Goal: Information Seeking & Learning: Learn about a topic

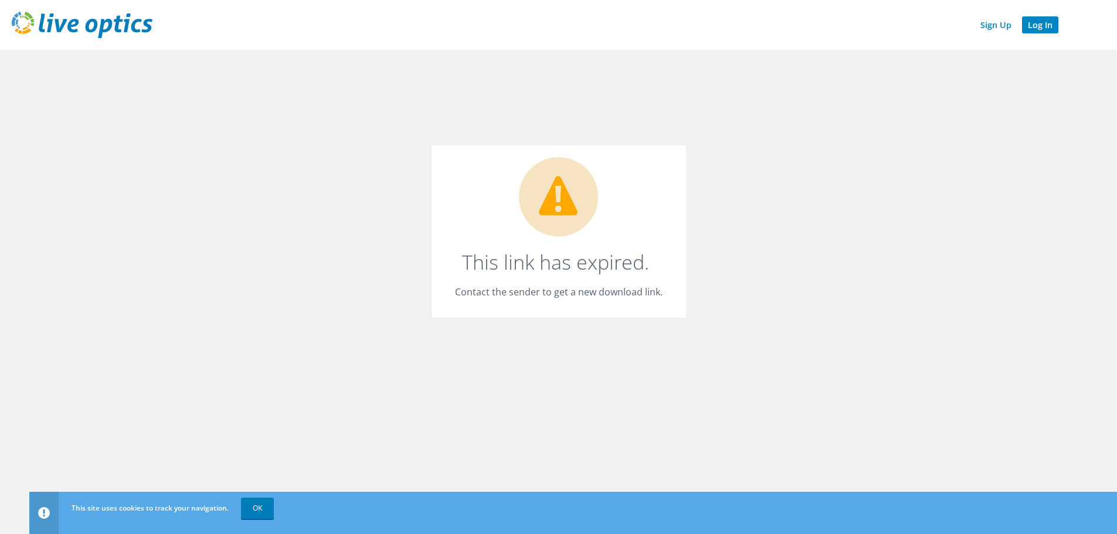
click at [1034, 26] on link "Log In" at bounding box center [1040, 24] width 36 height 17
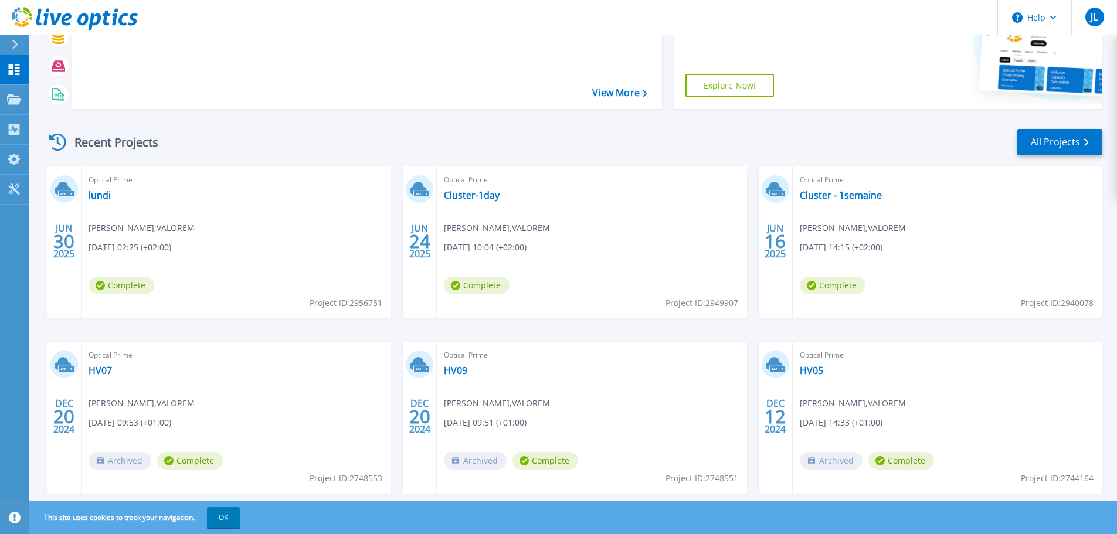
scroll to position [165, 0]
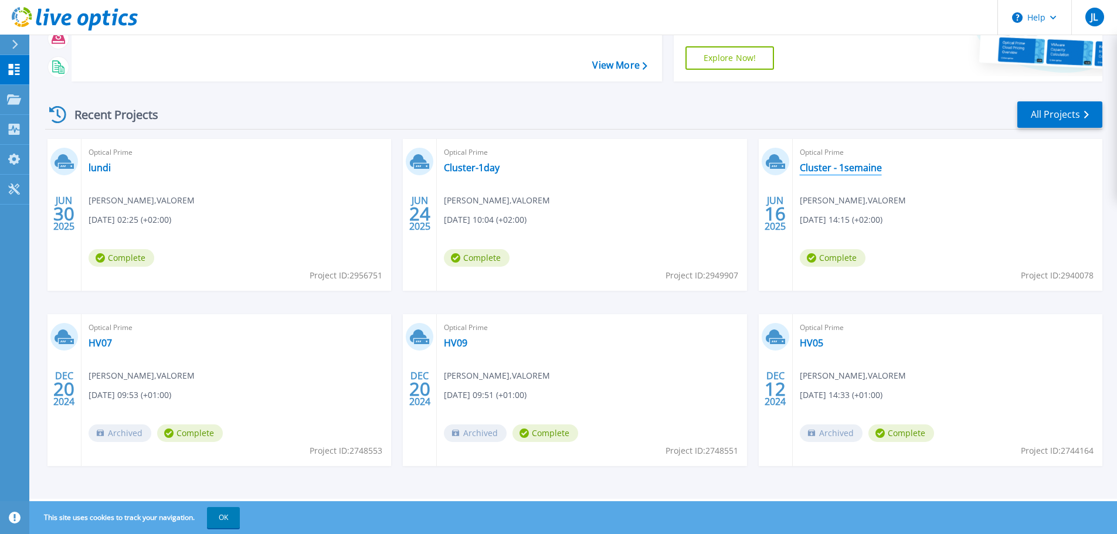
click at [843, 168] on link "Cluster - 1semaine" at bounding box center [841, 168] width 82 height 12
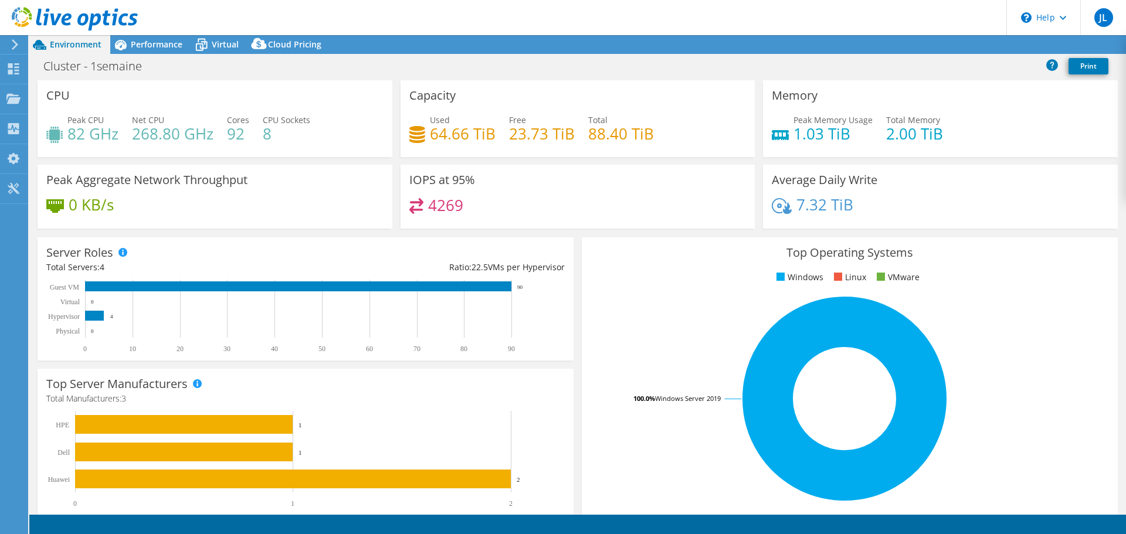
select select "EULondon"
select select "USD"
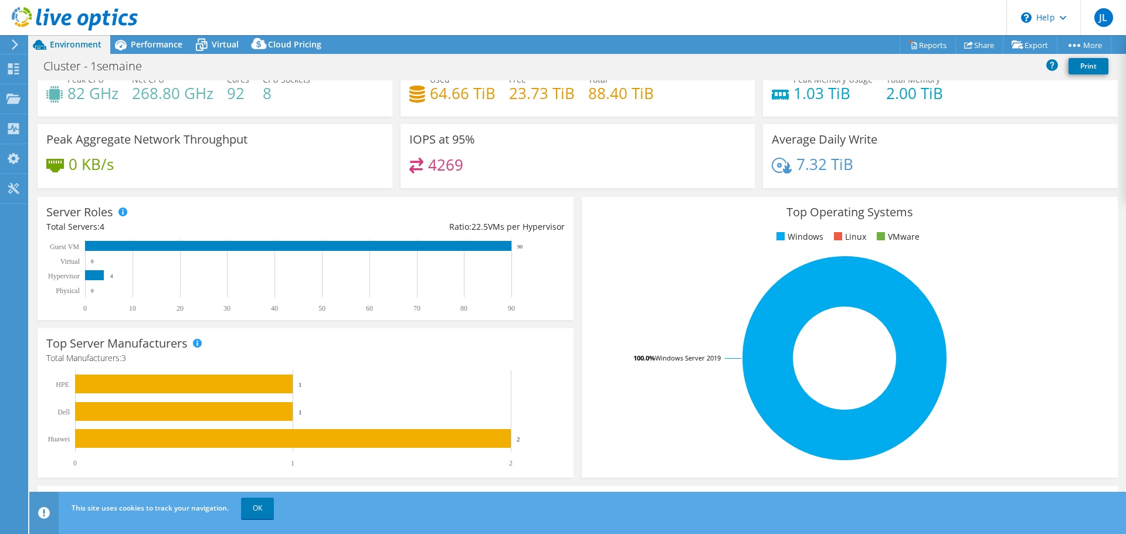
scroll to position [35, 0]
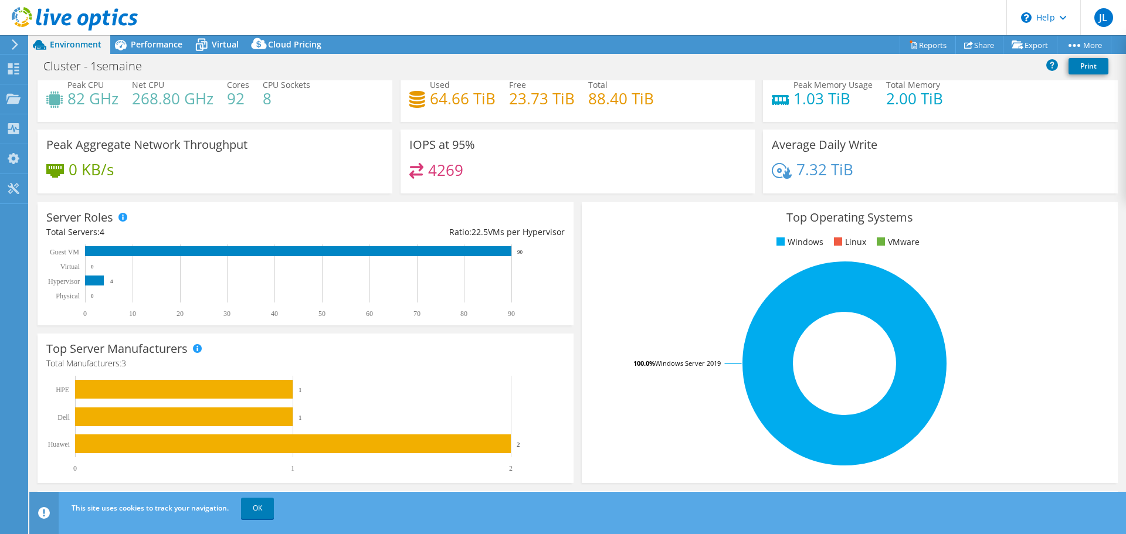
click at [428, 169] on h4 "4269" at bounding box center [445, 170] width 35 height 13
click at [443, 171] on h4 "4269" at bounding box center [445, 170] width 35 height 13
click at [431, 147] on h3 "IOPS at 95%" at bounding box center [442, 144] width 66 height 13
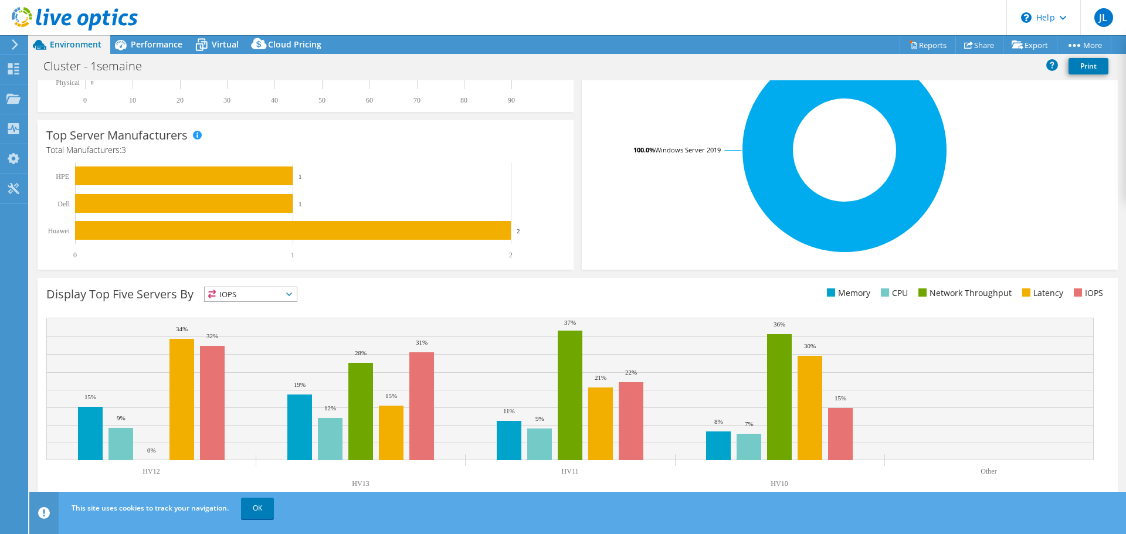
scroll to position [0, 0]
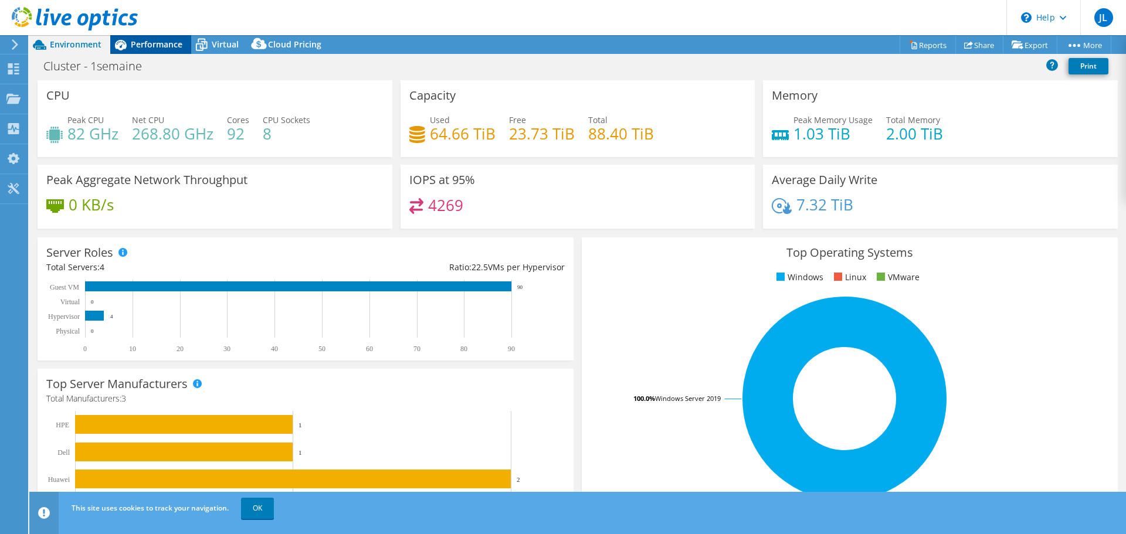
click at [141, 45] on span "Performance" at bounding box center [157, 44] width 52 height 11
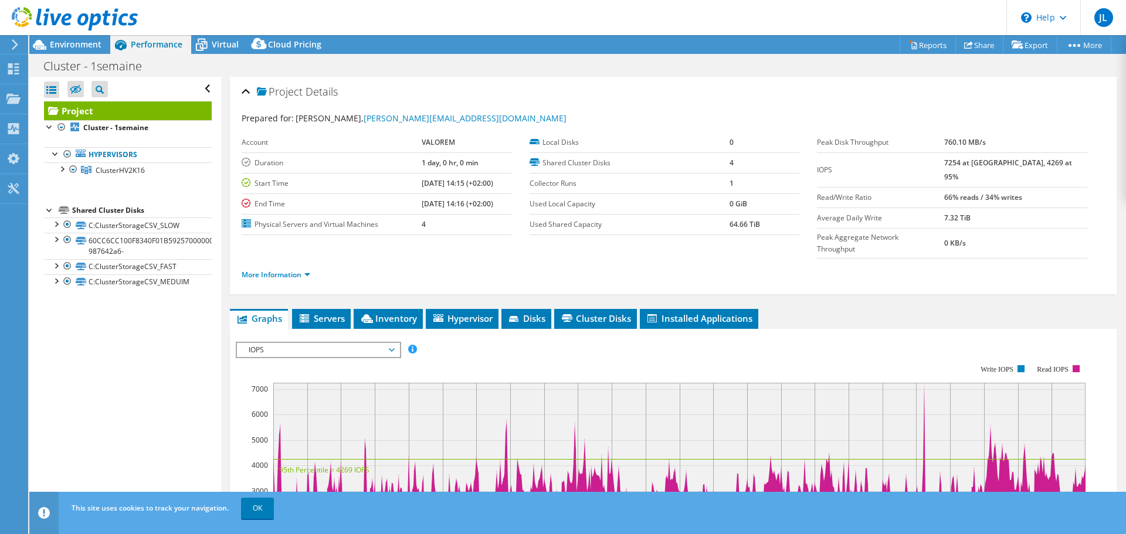
click at [339, 343] on span "IOPS" at bounding box center [318, 350] width 151 height 14
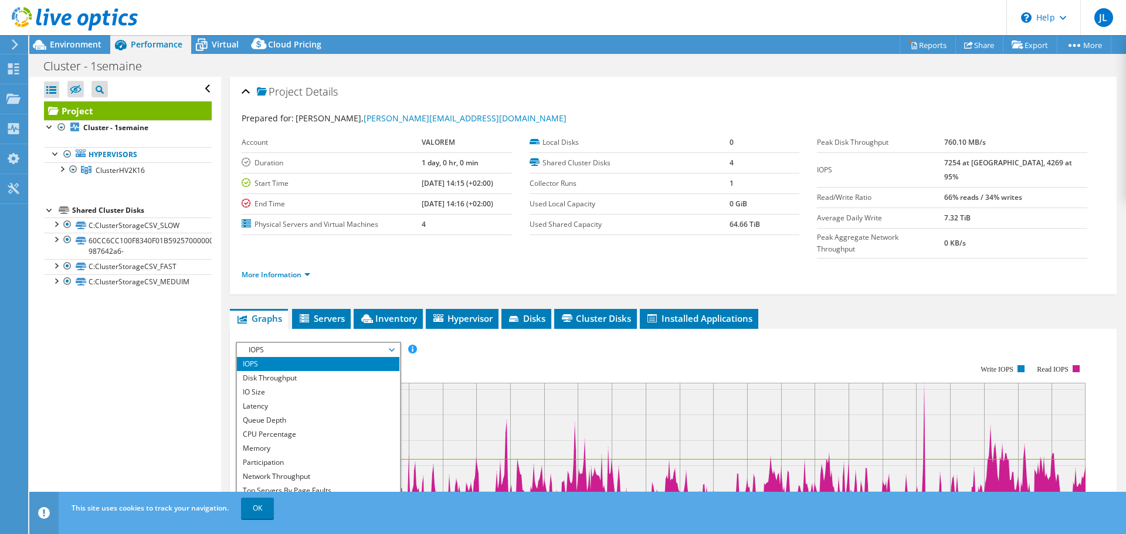
click at [339, 343] on span "IOPS" at bounding box center [318, 350] width 151 height 14
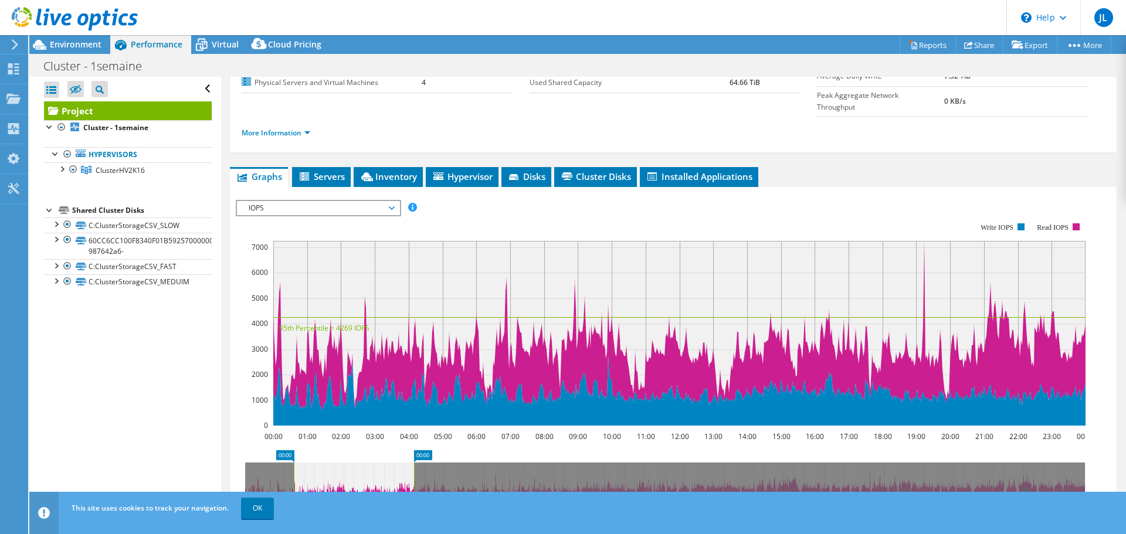
scroll to position [142, 0]
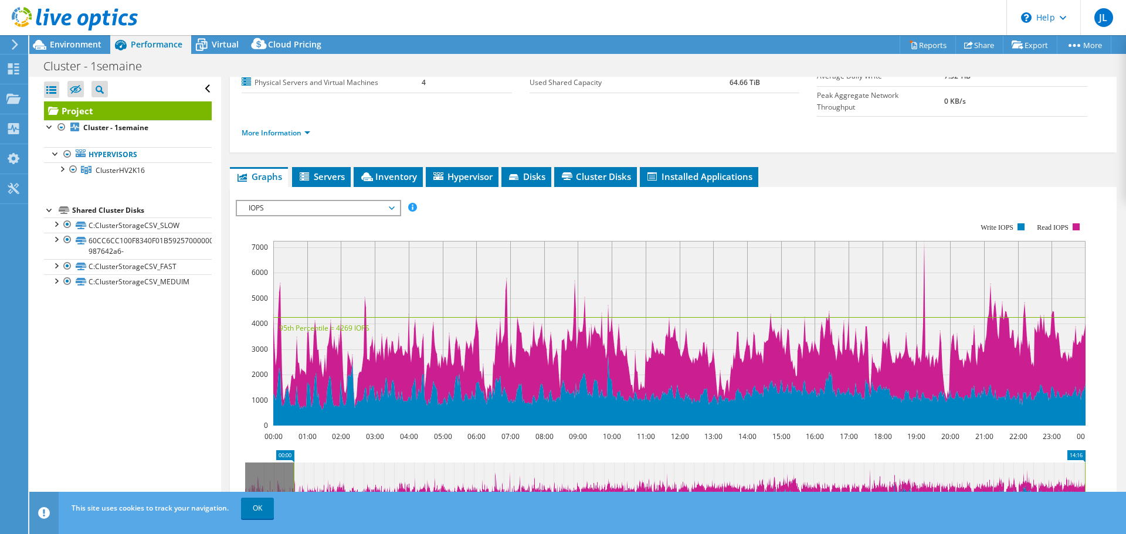
drag, startPoint x: 413, startPoint y: 446, endPoint x: 1111, endPoint y: 458, distance: 697.8
click at [1111, 458] on div "Project Details Prepared for: [PERSON_NAME], [PERSON_NAME][EMAIL_ADDRESS][DOMAI…" at bounding box center [673, 308] width 904 height 746
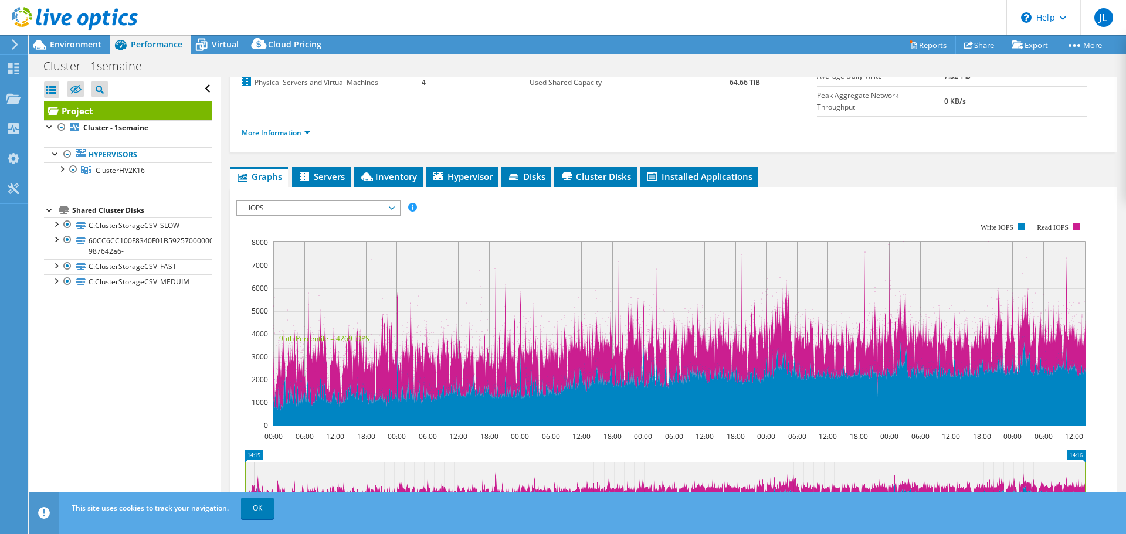
drag, startPoint x: 292, startPoint y: 451, endPoint x: 107, endPoint y: 458, distance: 184.8
click at [107, 458] on div "Open All Close All Hide Excluded Nodes Project Tree Filter" at bounding box center [577, 294] width 1096 height 434
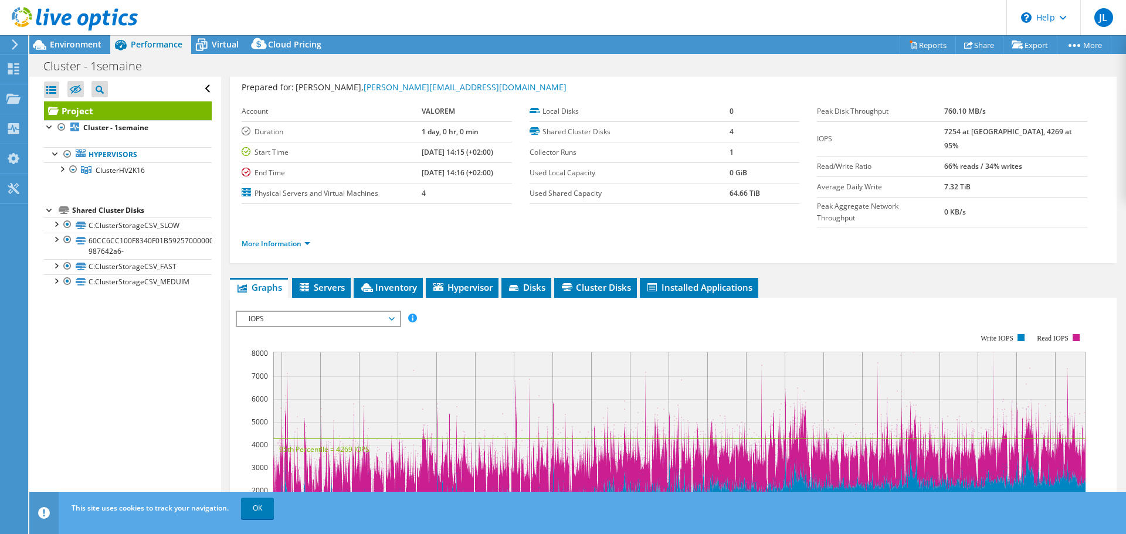
scroll to position [0, 0]
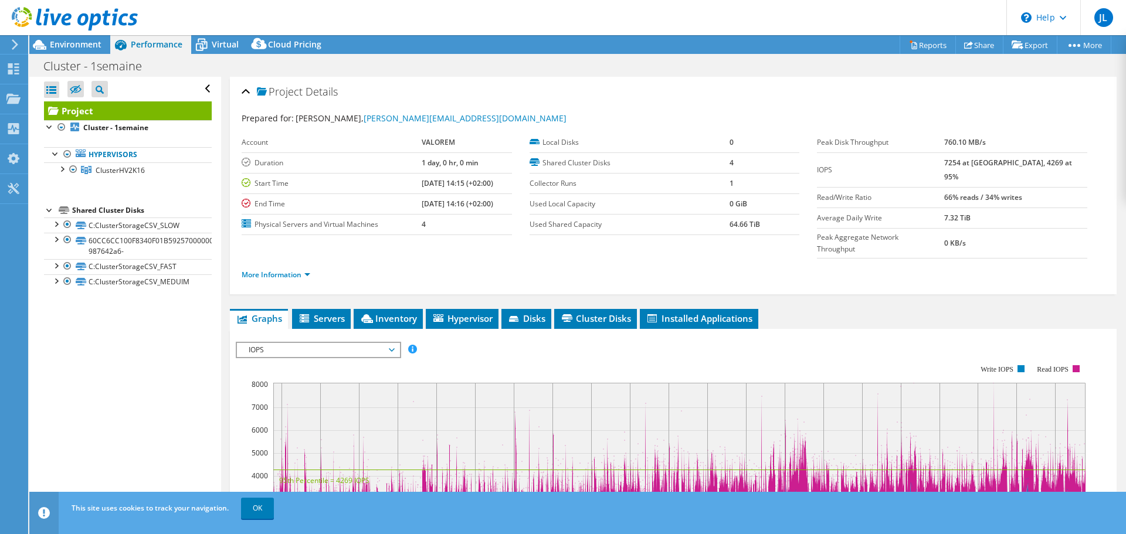
click at [380, 349] on rect at bounding box center [661, 466] width 850 height 235
click at [369, 343] on span "IOPS" at bounding box center [318, 350] width 151 height 14
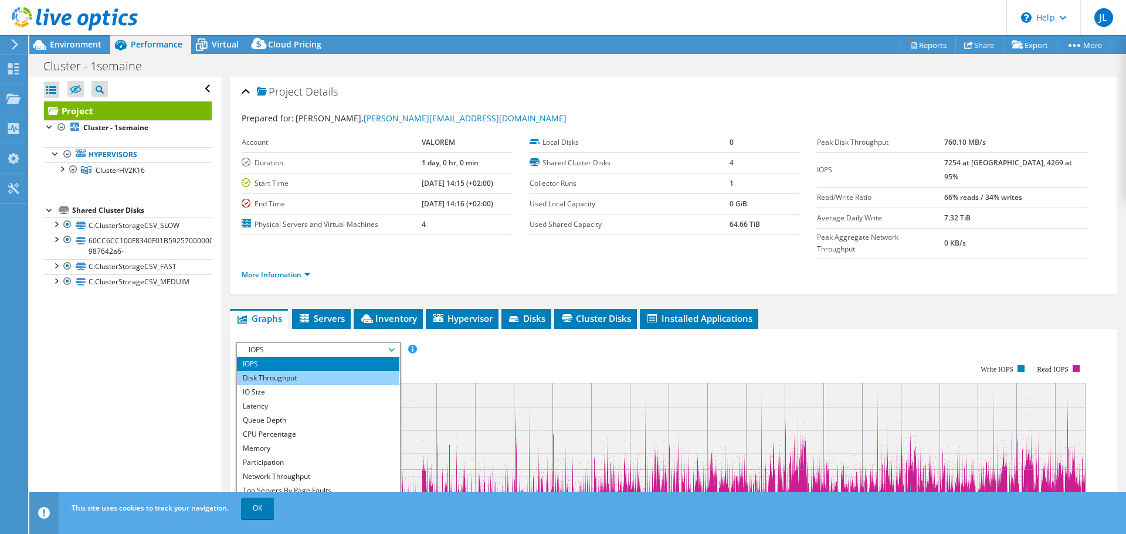
click at [329, 371] on li "Disk Throughput" at bounding box center [318, 378] width 162 height 14
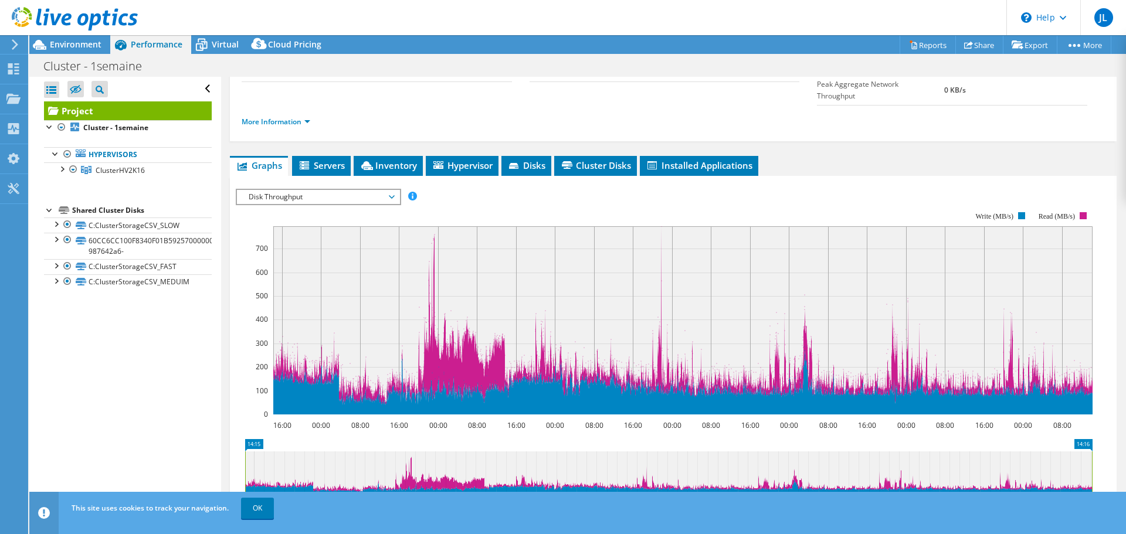
scroll to position [154, 0]
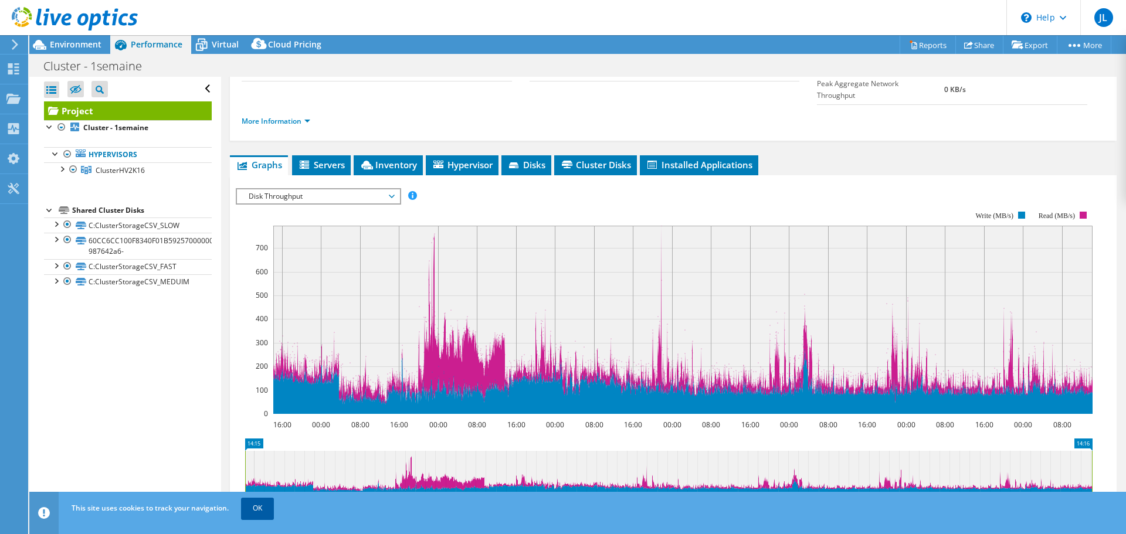
click at [266, 512] on link "OK" at bounding box center [257, 508] width 33 height 21
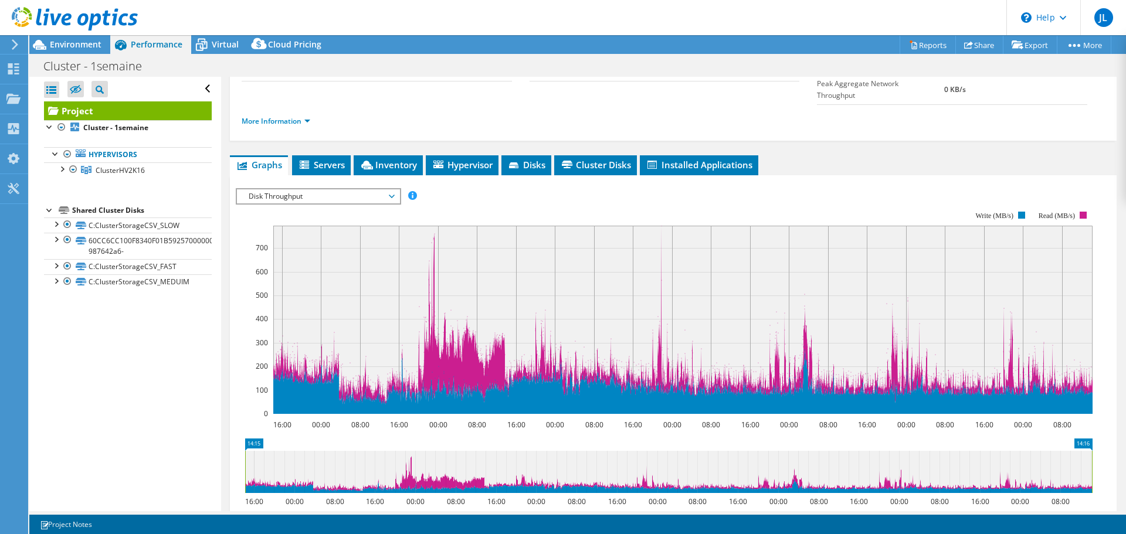
click at [362, 189] on span "Disk Throughput" at bounding box center [318, 196] width 151 height 14
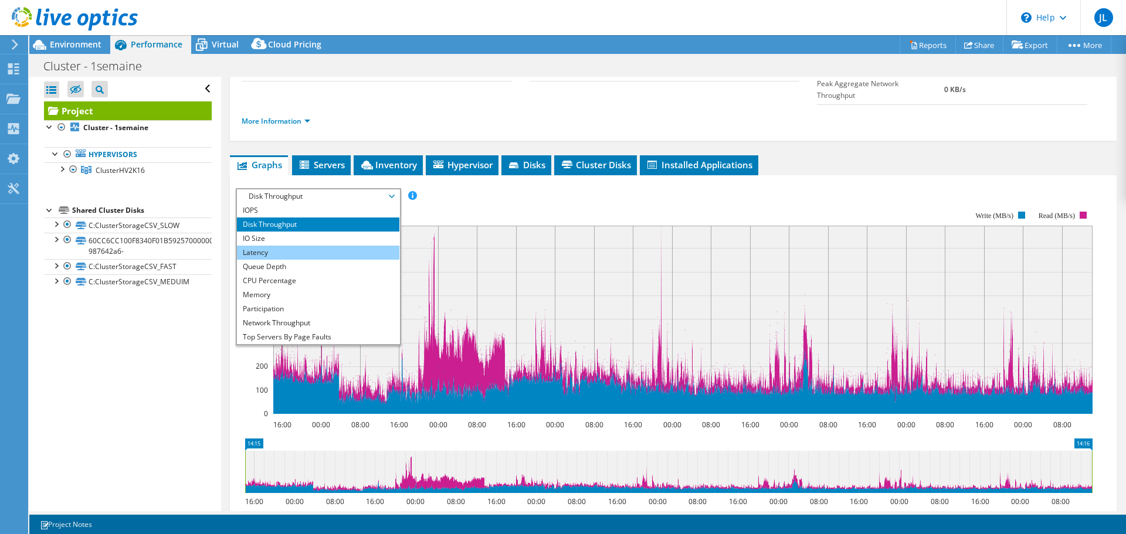
click at [301, 246] on li "Latency" at bounding box center [318, 253] width 162 height 14
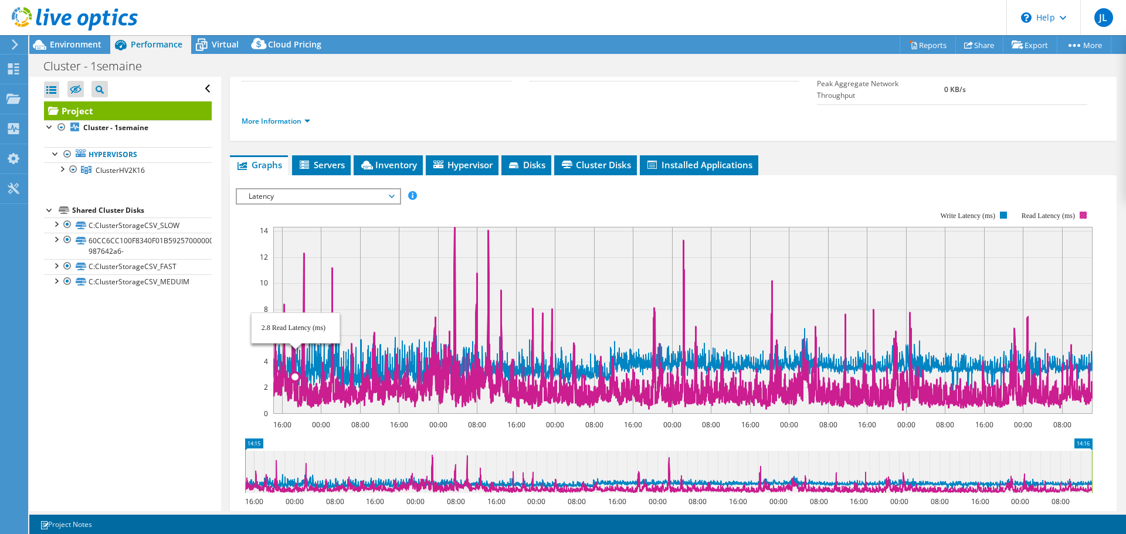
click at [295, 305] on icon at bounding box center [682, 319] width 819 height 184
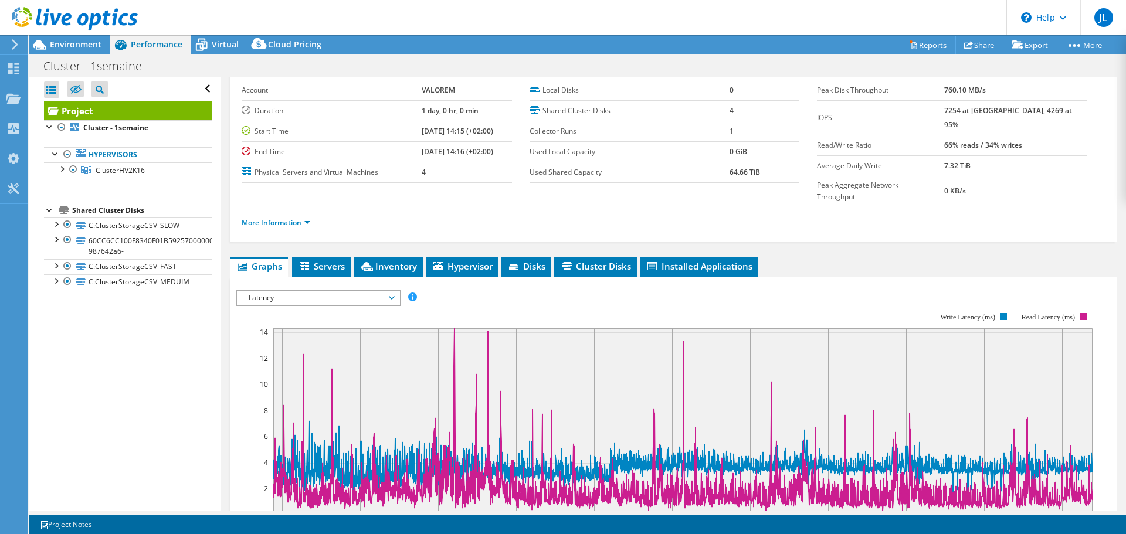
scroll to position [0, 0]
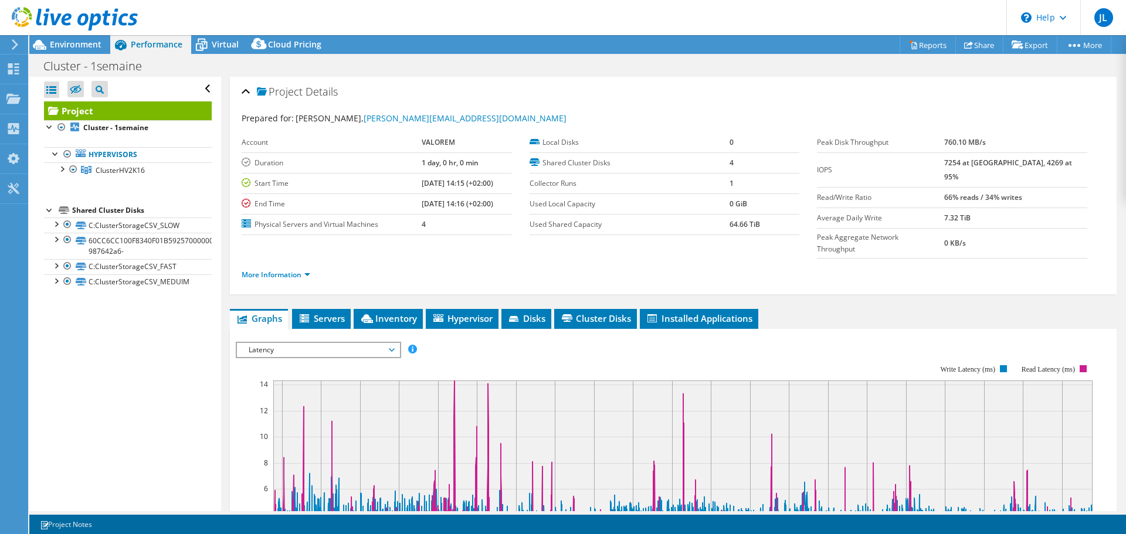
click at [379, 343] on span "Latency" at bounding box center [318, 350] width 151 height 14
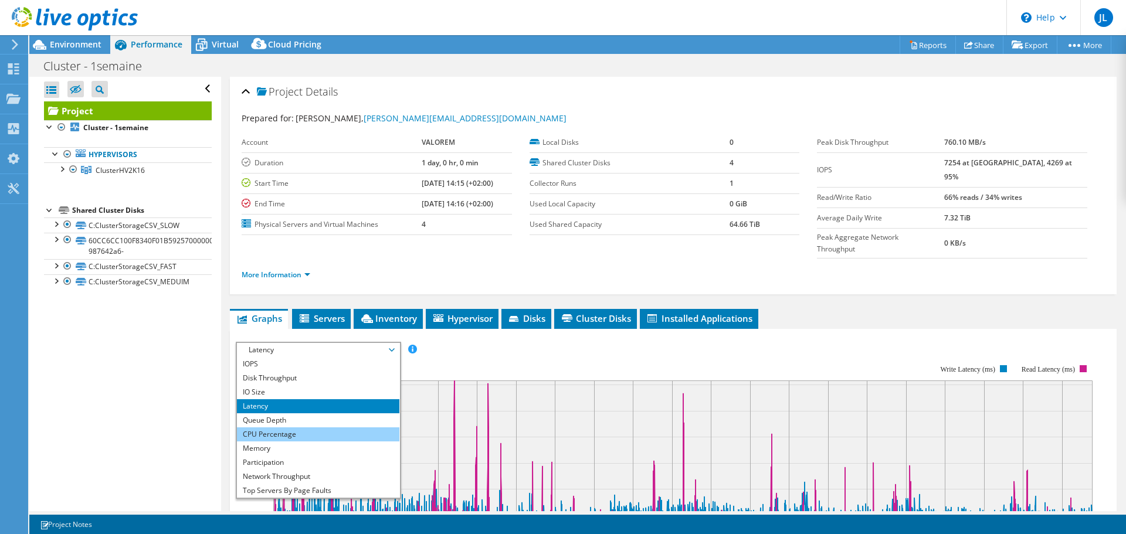
click at [300, 427] on li "CPU Percentage" at bounding box center [318, 434] width 162 height 14
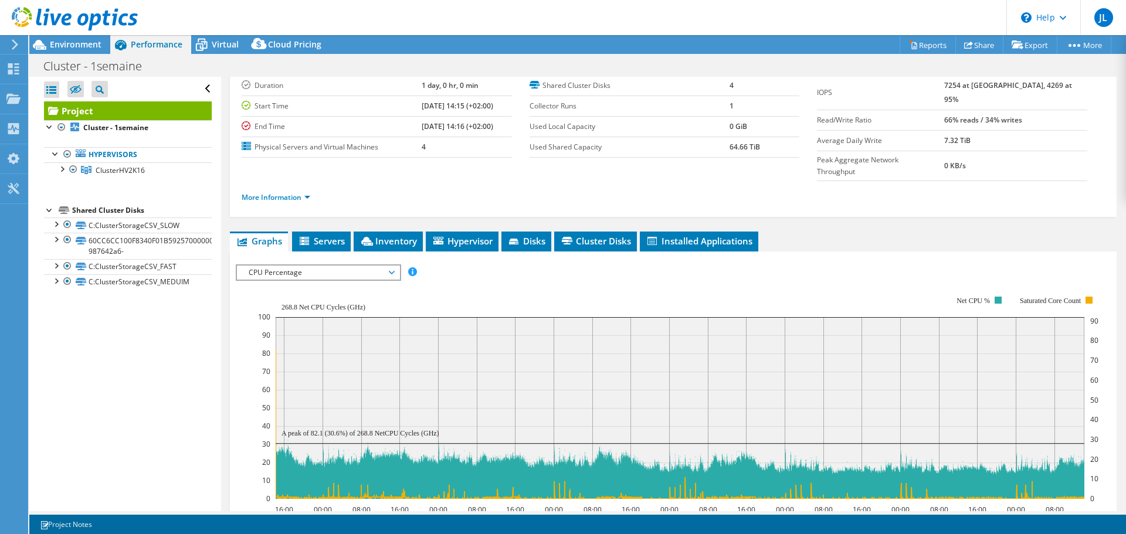
scroll to position [101, 0]
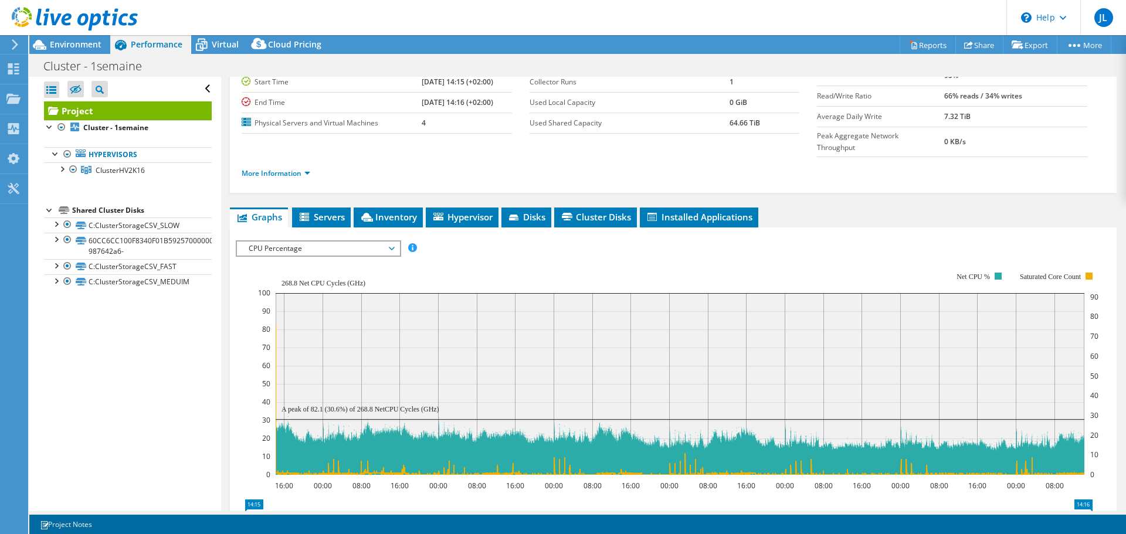
click at [289, 242] on span "CPU Percentage" at bounding box center [318, 249] width 151 height 14
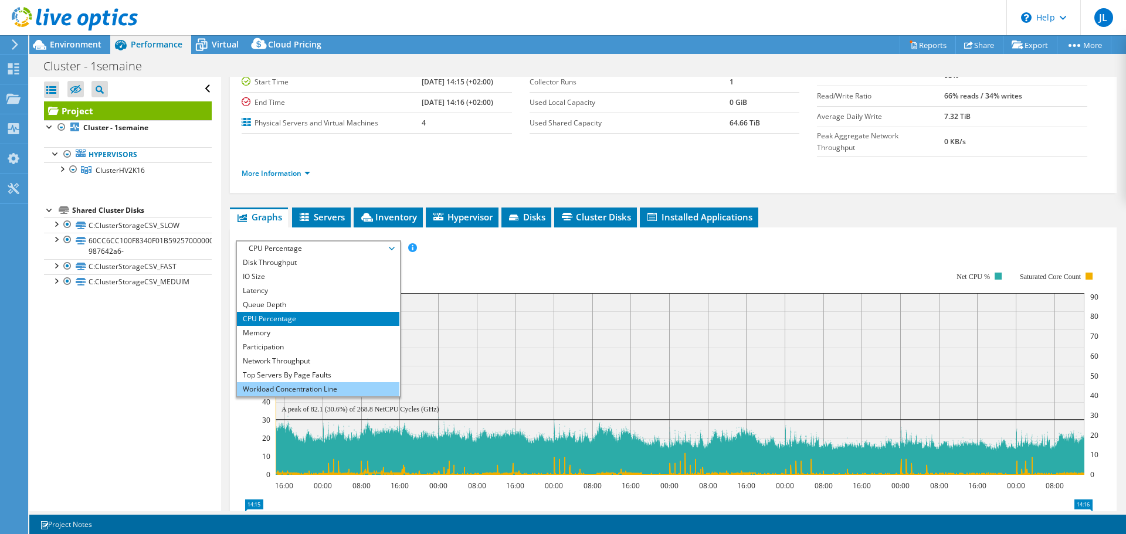
scroll to position [0, 0]
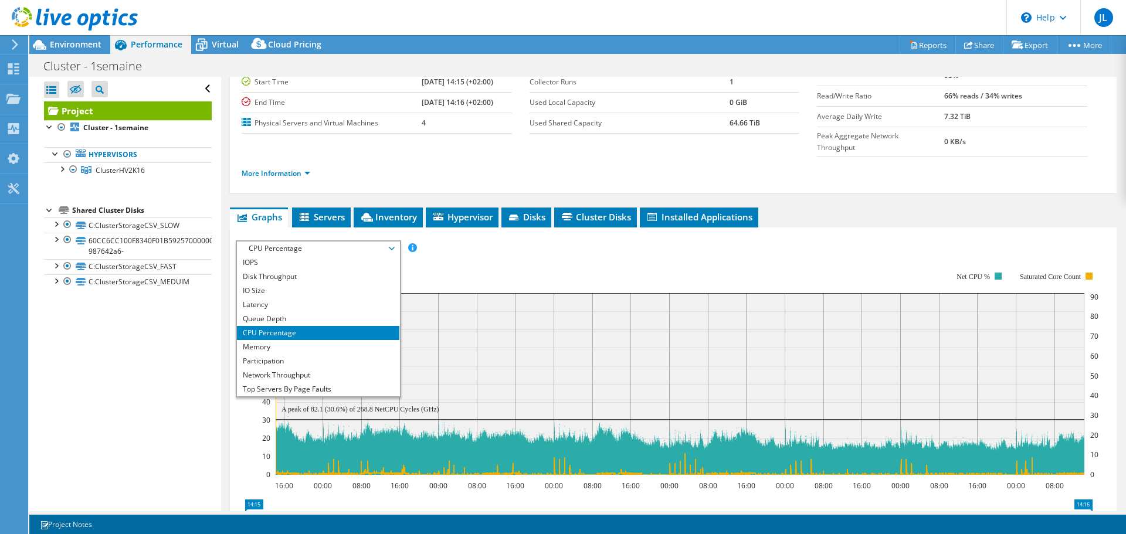
click at [540, 240] on div "IOPS Disk Throughput IO Size Latency Queue Depth CPU Percentage Memory Page Fau…" at bounding box center [673, 248] width 875 height 16
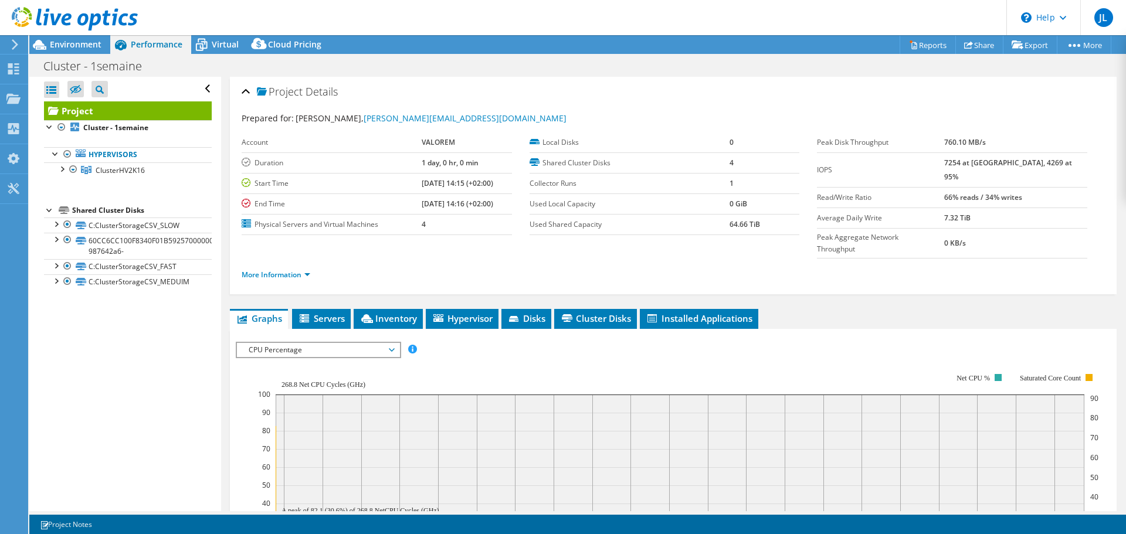
click at [731, 222] on b "64.66 TiB" at bounding box center [744, 224] width 30 height 10
click at [304, 270] on link "More Information" at bounding box center [276, 275] width 69 height 10
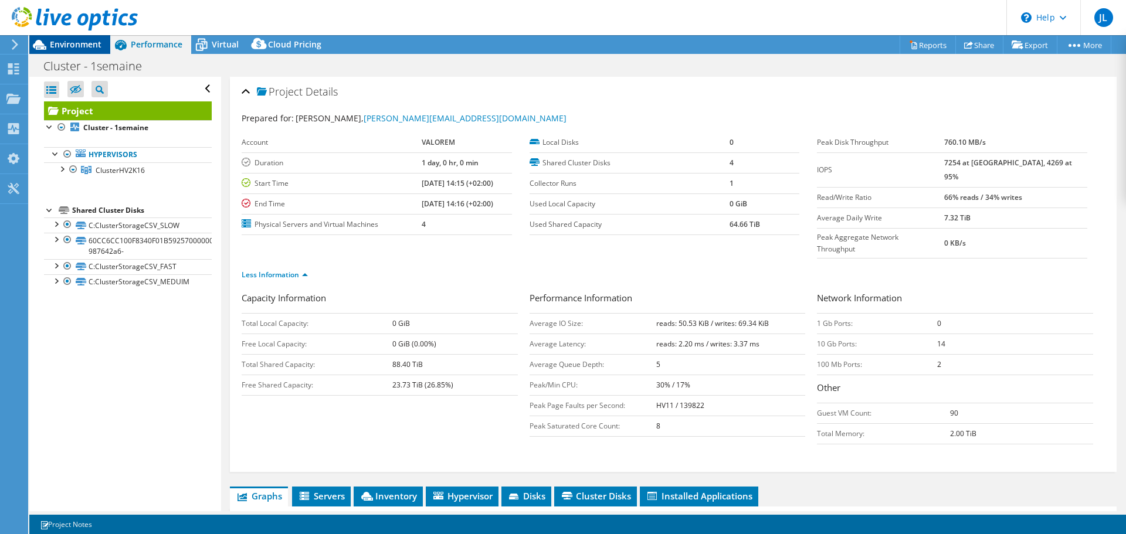
click at [96, 48] on span "Environment" at bounding box center [76, 44] width 52 height 11
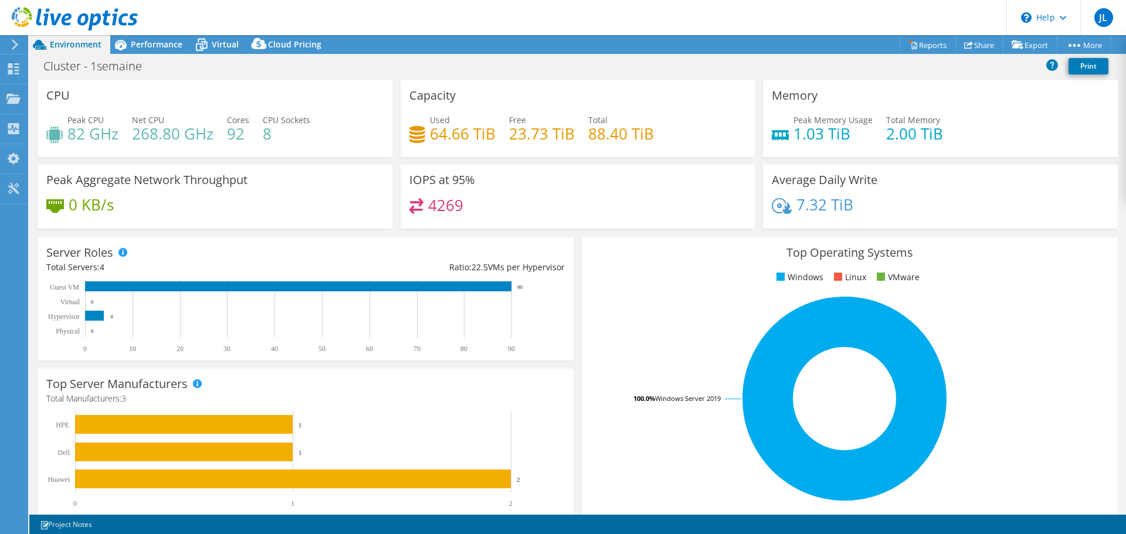
click at [563, 127] on h4 "23.73 TiB" at bounding box center [542, 133] width 66 height 13
drag, startPoint x: 582, startPoint y: 132, endPoint x: 651, endPoint y: 128, distance: 68.7
click at [651, 128] on div "Used 64.66 TiB Free 23.73 TiB Total 88.40 TiB" at bounding box center [577, 133] width 337 height 38
click at [485, 135] on h4 "64.66 TiB" at bounding box center [463, 133] width 66 height 13
drag, startPoint x: 430, startPoint y: 135, endPoint x: 482, endPoint y: 137, distance: 52.2
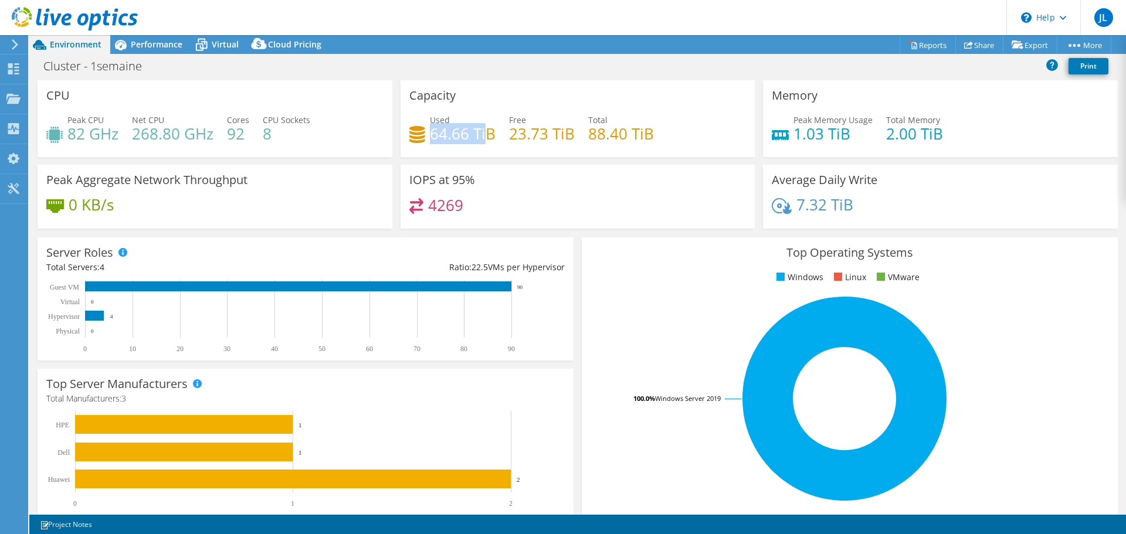
click at [482, 137] on h4 "64.66 TiB" at bounding box center [463, 133] width 66 height 13
drag, startPoint x: 504, startPoint y: 132, endPoint x: 550, endPoint y: 129, distance: 45.9
click at [550, 129] on div "Used 64.66 TiB Free 23.73 TiB Total 88.40 TiB" at bounding box center [577, 133] width 337 height 38
click at [550, 129] on h4 "23.73 TiB" at bounding box center [542, 133] width 66 height 13
click at [461, 135] on h4 "64.66 TiB" at bounding box center [463, 133] width 66 height 13
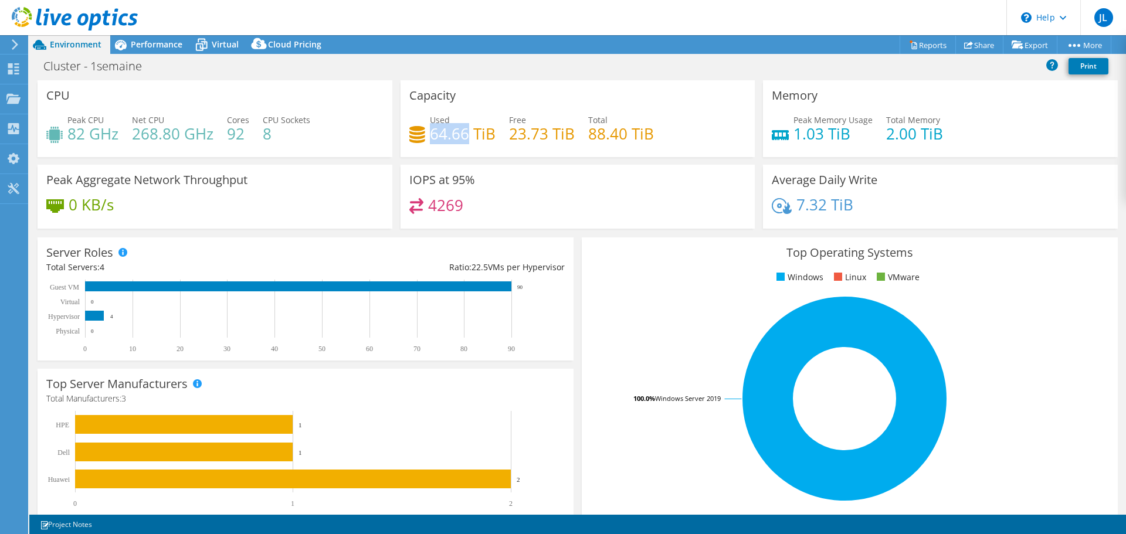
drag, startPoint x: 466, startPoint y: 137, endPoint x: 429, endPoint y: 131, distance: 37.9
click at [430, 131] on h4 "64.66 TiB" at bounding box center [463, 133] width 66 height 13
click at [129, 62] on h1 "Cluster - 1semaine" at bounding box center [99, 66] width 122 height 13
click at [139, 56] on div "Cluster - 1semaine Print" at bounding box center [577, 66] width 1096 height 22
click at [155, 46] on span "Performance" at bounding box center [157, 44] width 52 height 11
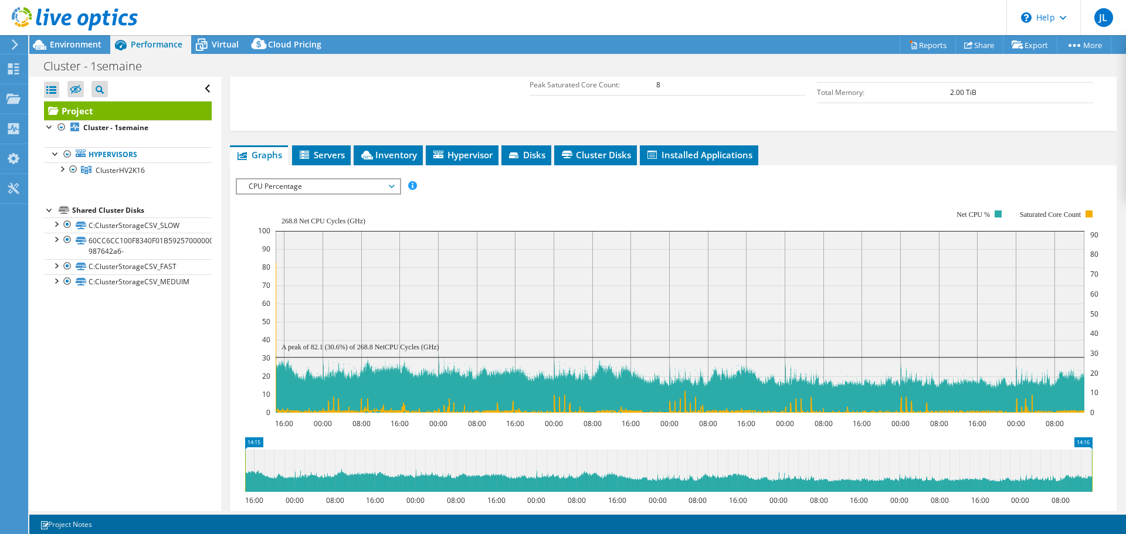
scroll to position [352, 0]
